Goal: Task Accomplishment & Management: Complete application form

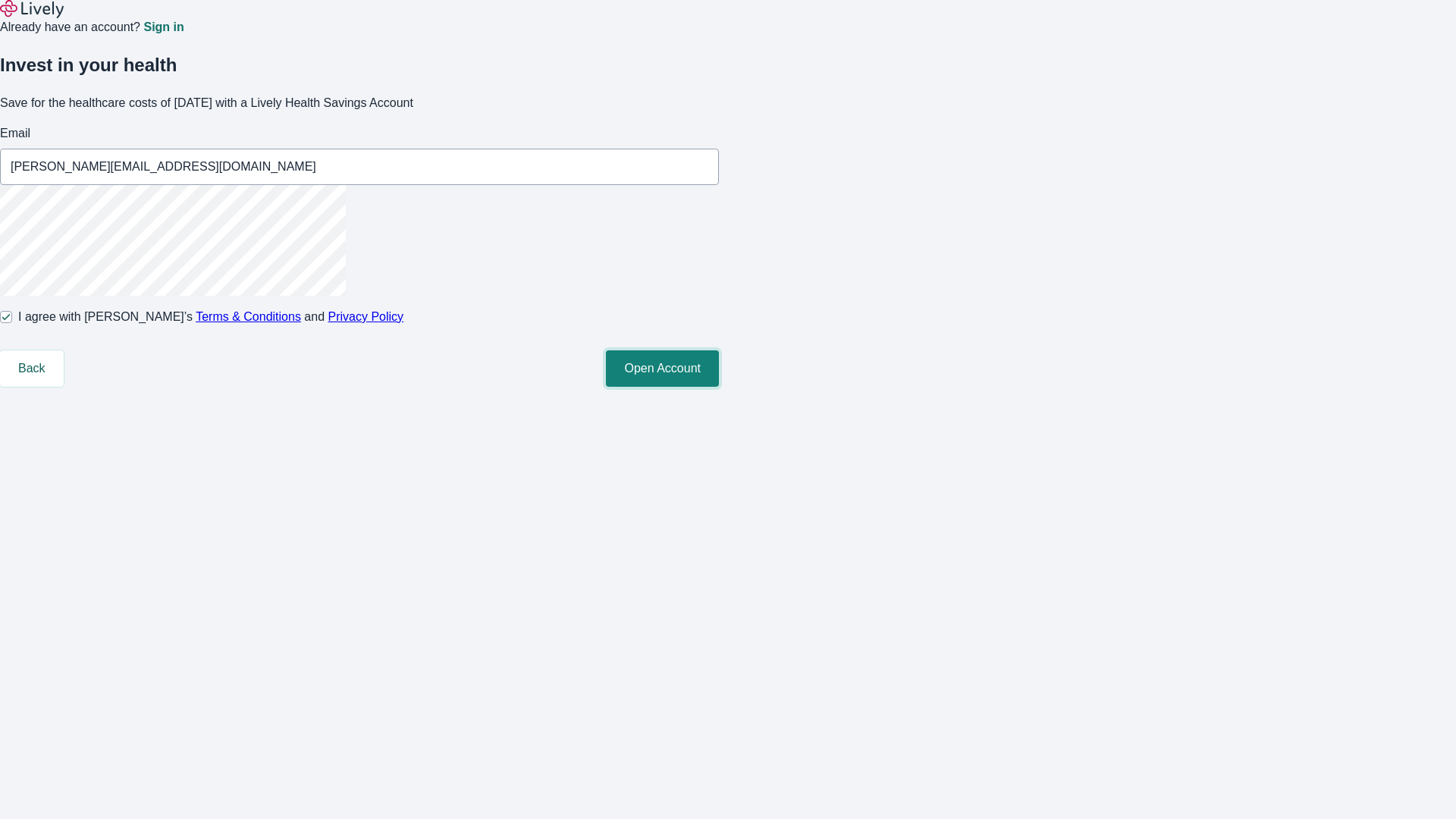
click at [719, 386] on button "Open Account" at bounding box center [663, 368] width 113 height 37
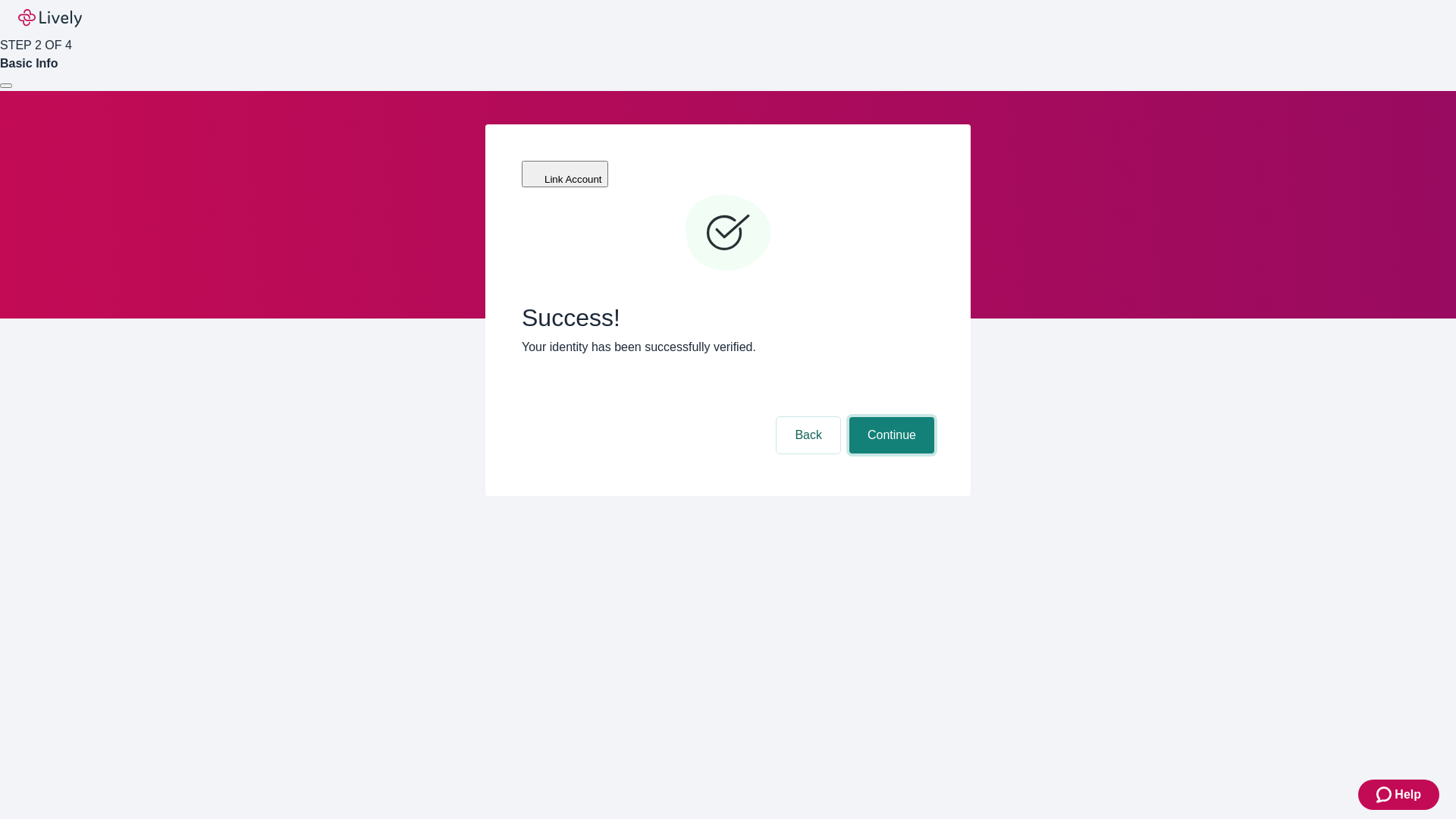
click at [889, 417] on button "Continue" at bounding box center [891, 435] width 85 height 37
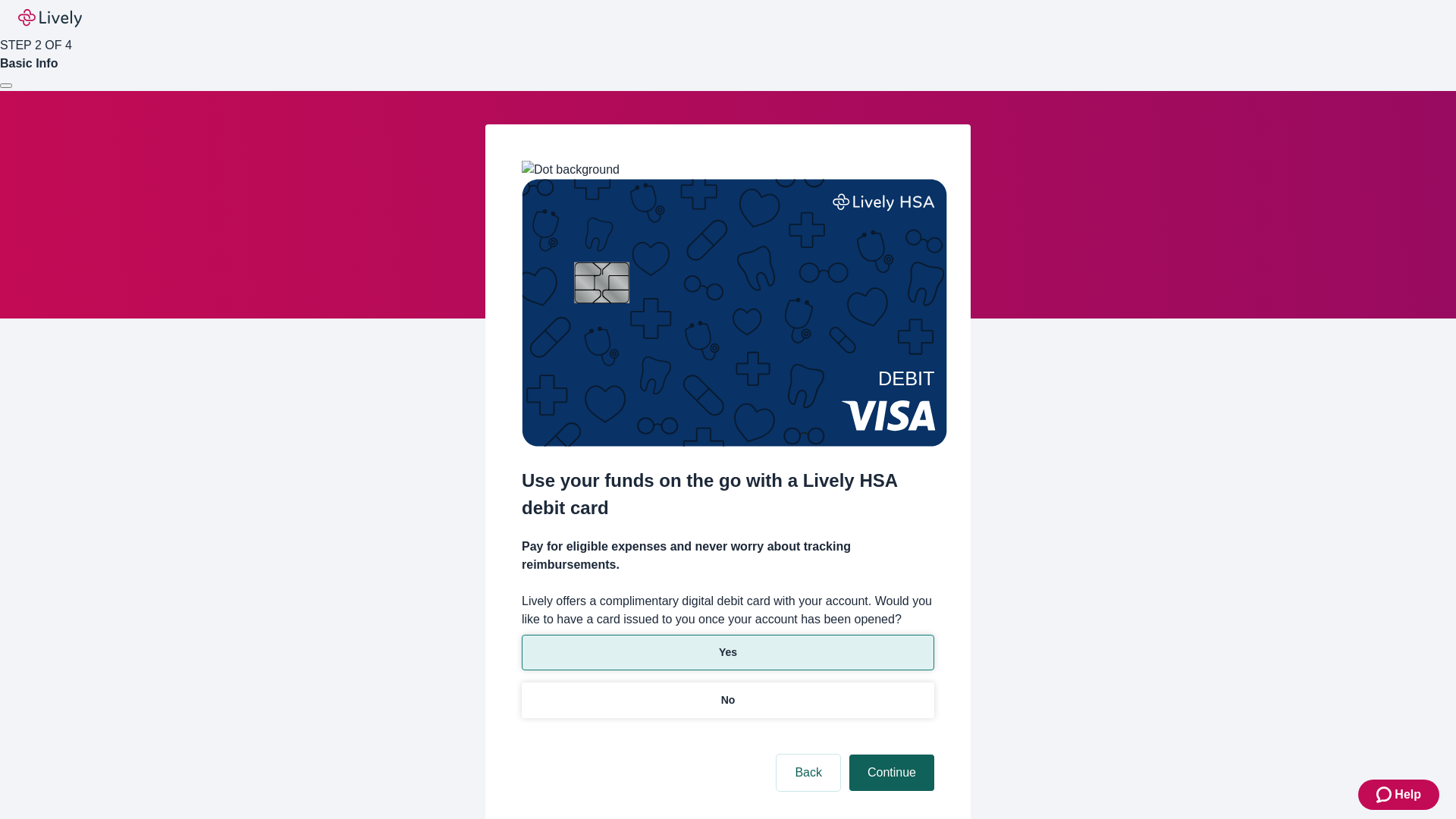
click at [727, 645] on p "Yes" at bounding box center [728, 652] width 18 height 16
click at [889, 754] on button "Continue" at bounding box center [891, 772] width 85 height 37
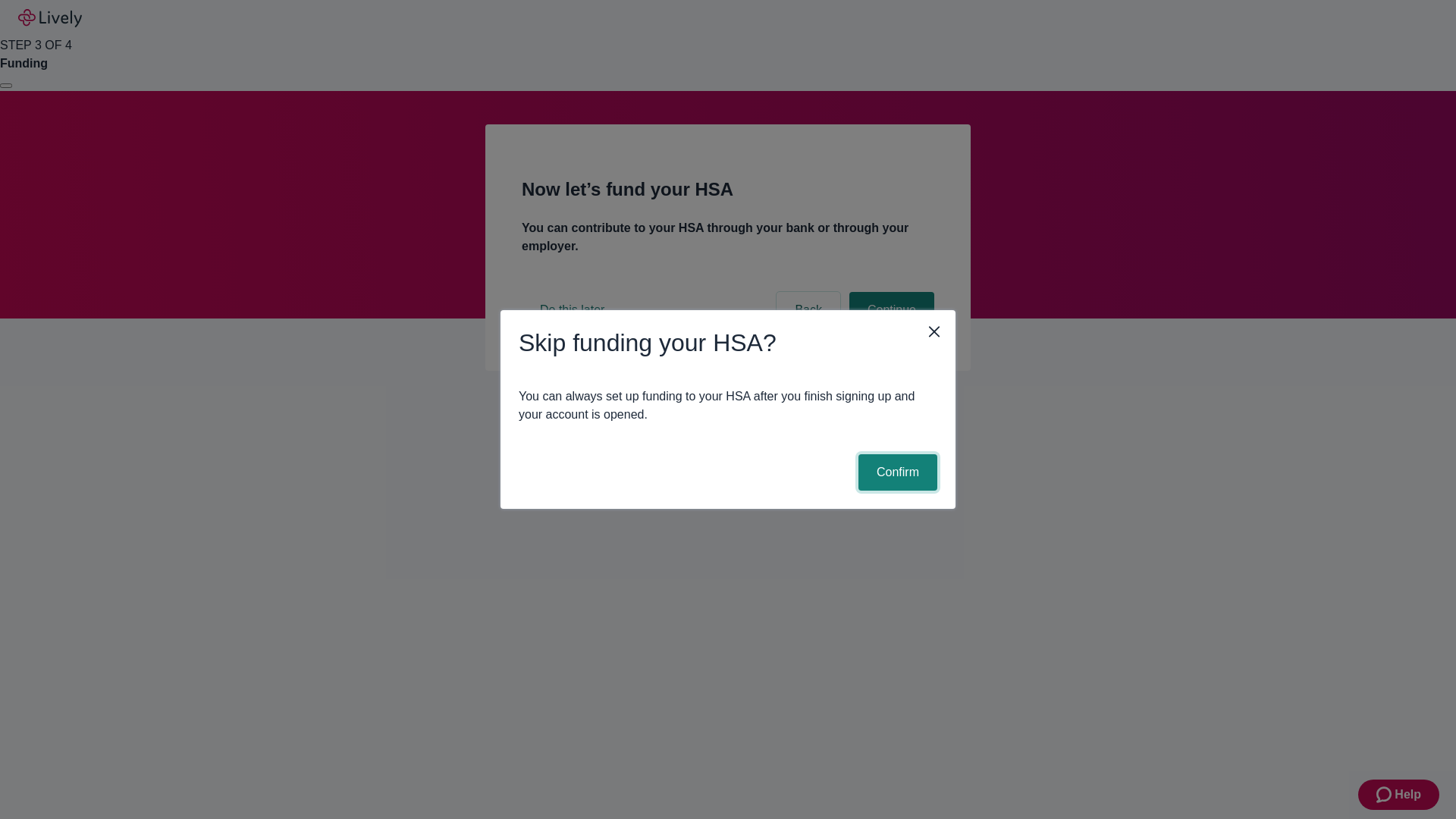
click at [895, 472] on button "Confirm" at bounding box center [898, 472] width 79 height 37
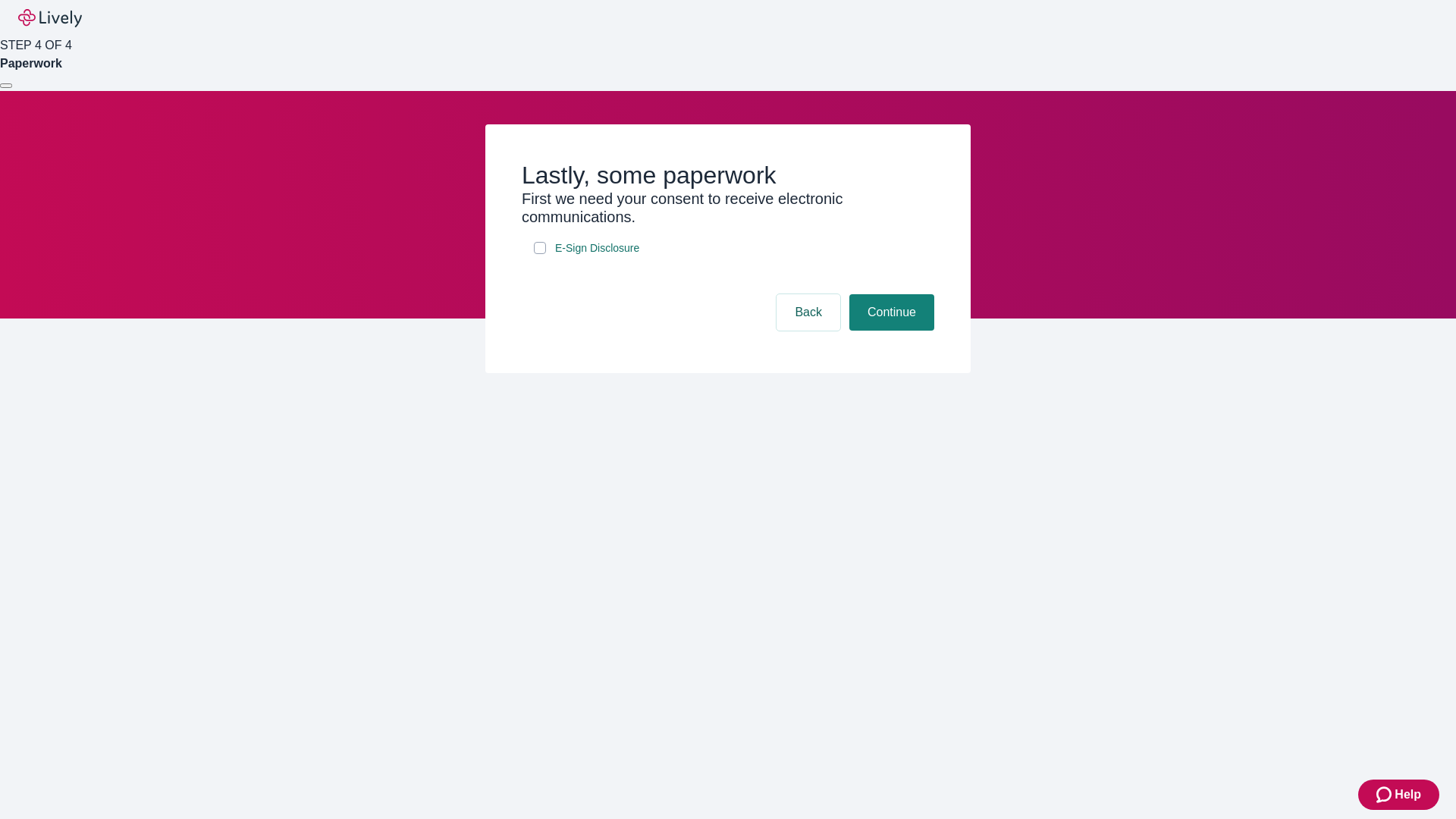
click at [539, 254] on input "E-Sign Disclosure" at bounding box center [539, 248] width 12 height 12
checkbox input "true"
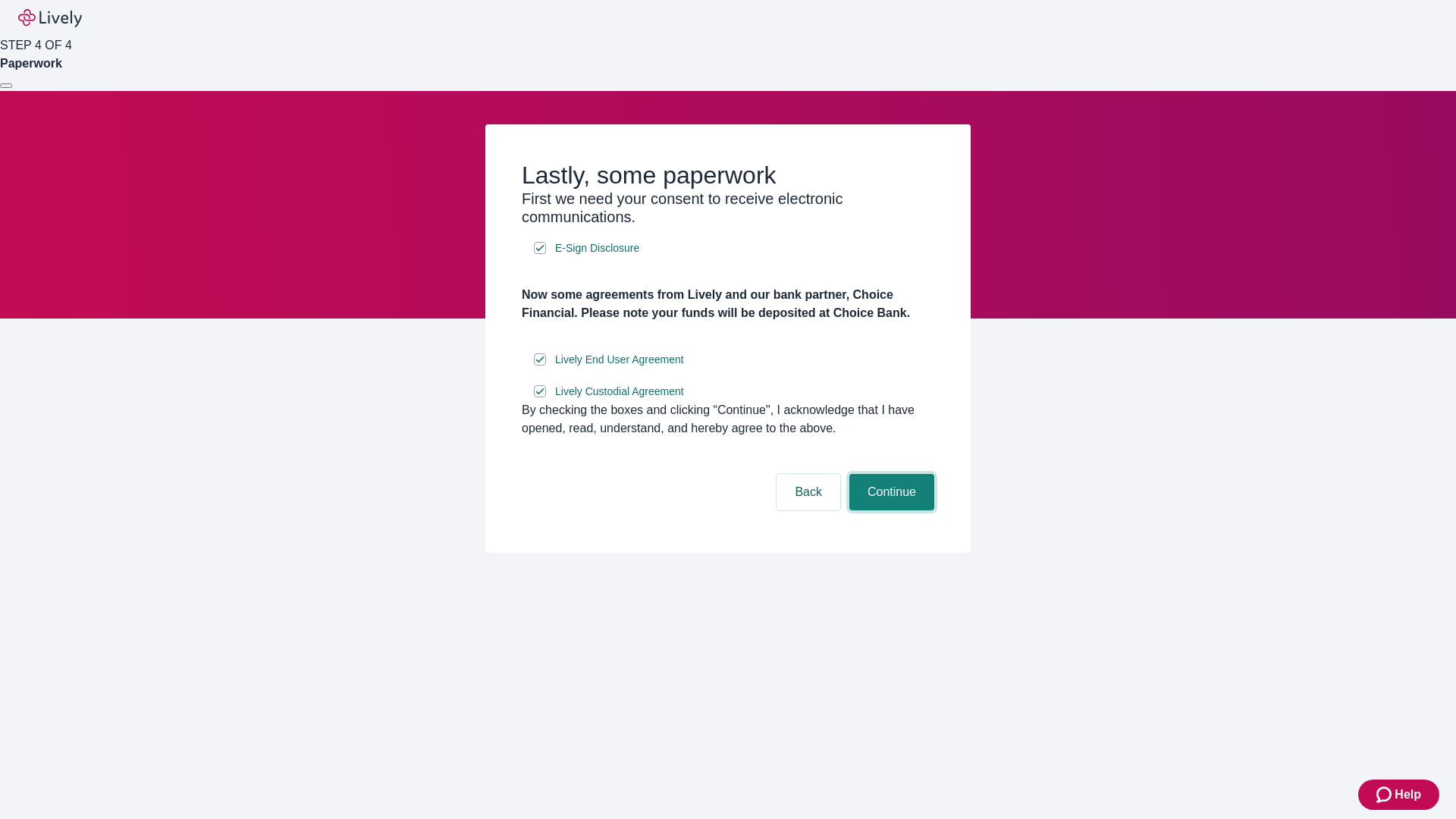
click at [889, 510] on button "Continue" at bounding box center [891, 492] width 85 height 37
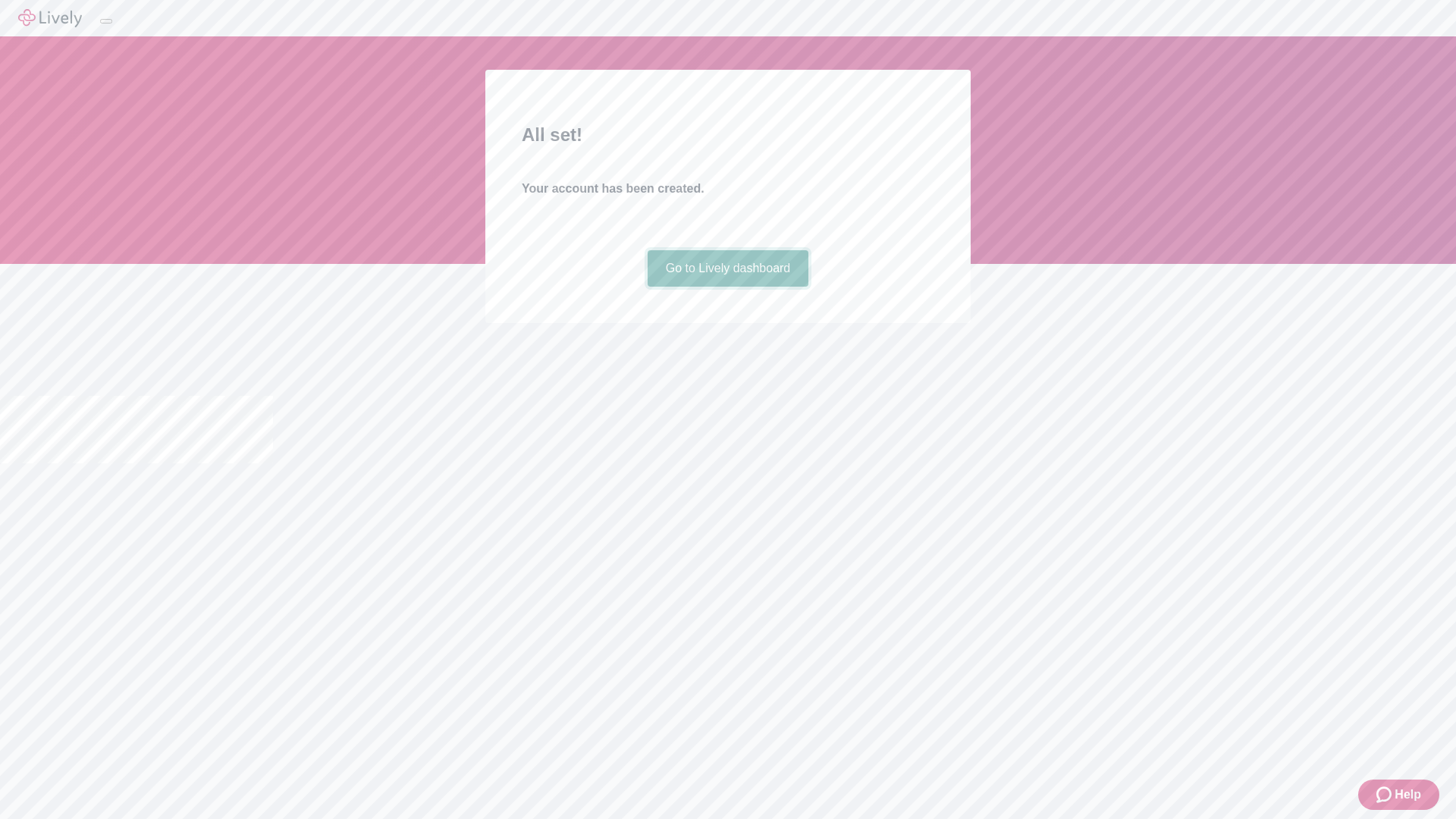
click at [727, 286] on link "Go to Lively dashboard" at bounding box center [728, 268] width 162 height 37
